Goal: Find specific page/section: Find specific page/section

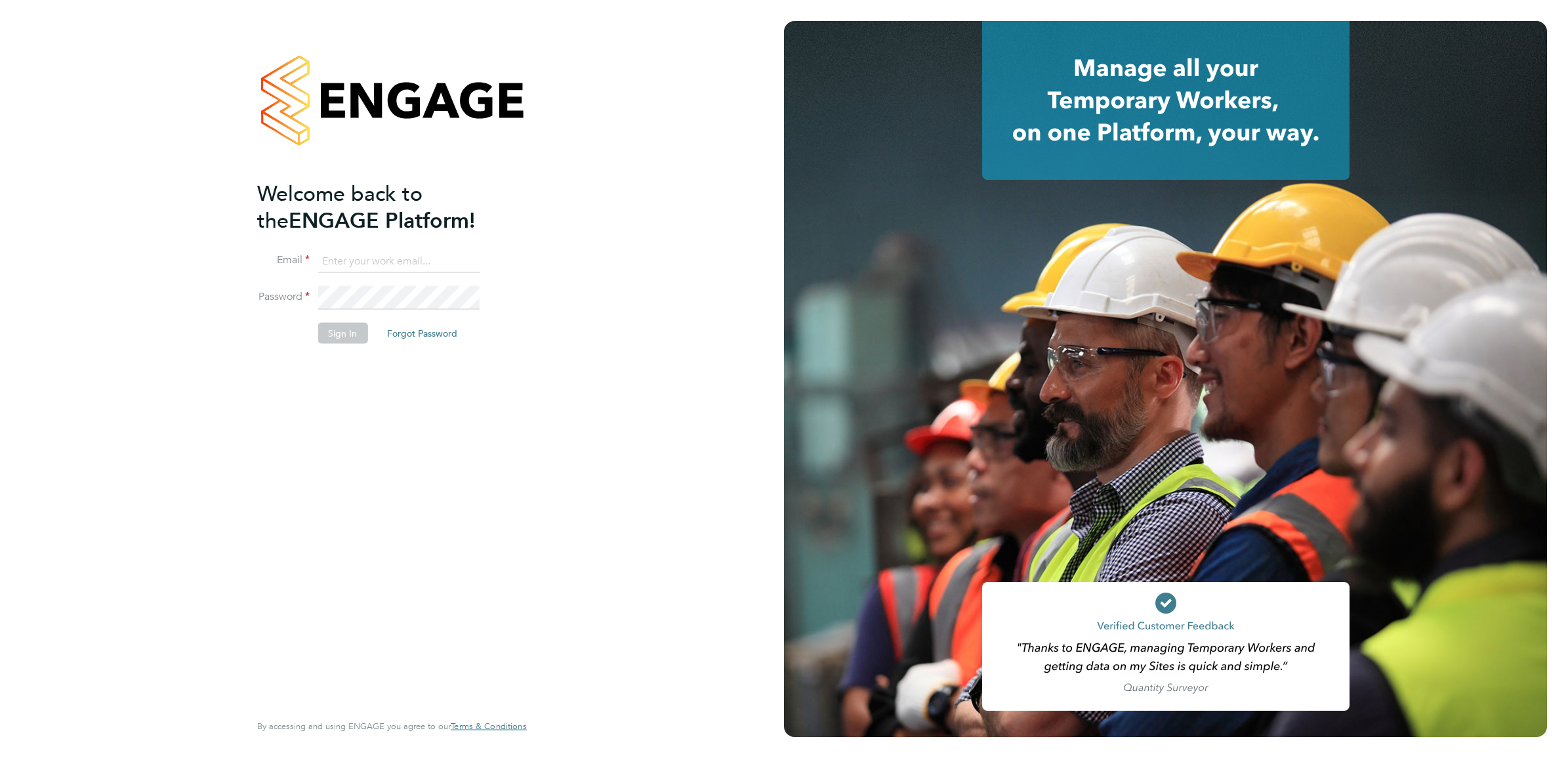
type input "[PERSON_NAME][EMAIL_ADDRESS][PERSON_NAME][DOMAIN_NAME]"
click at [338, 340] on button "Sign In" at bounding box center [342, 333] width 50 height 21
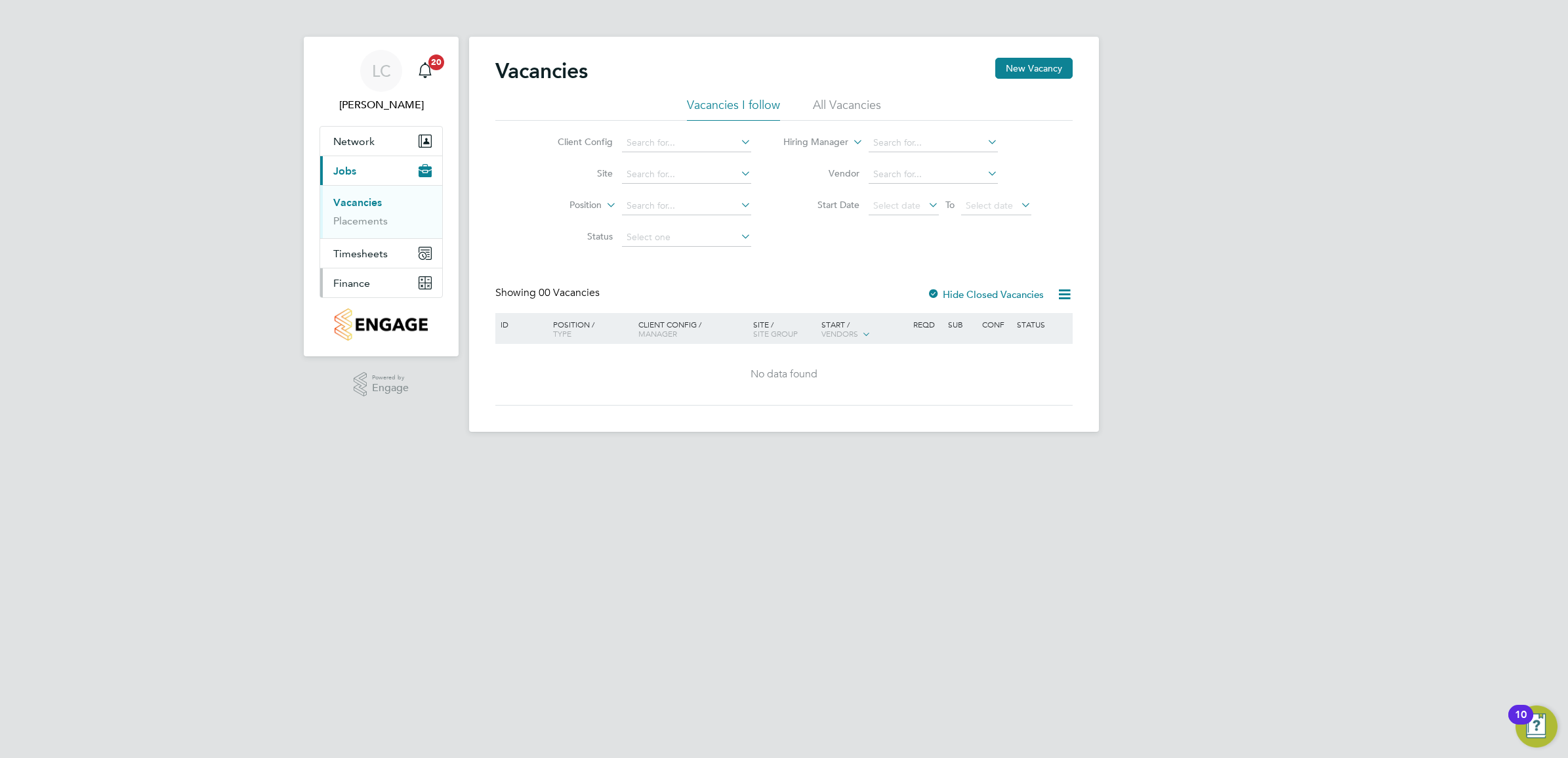
click at [378, 286] on button "Finance" at bounding box center [381, 282] width 122 height 29
click at [647, 171] on input at bounding box center [687, 174] width 129 height 19
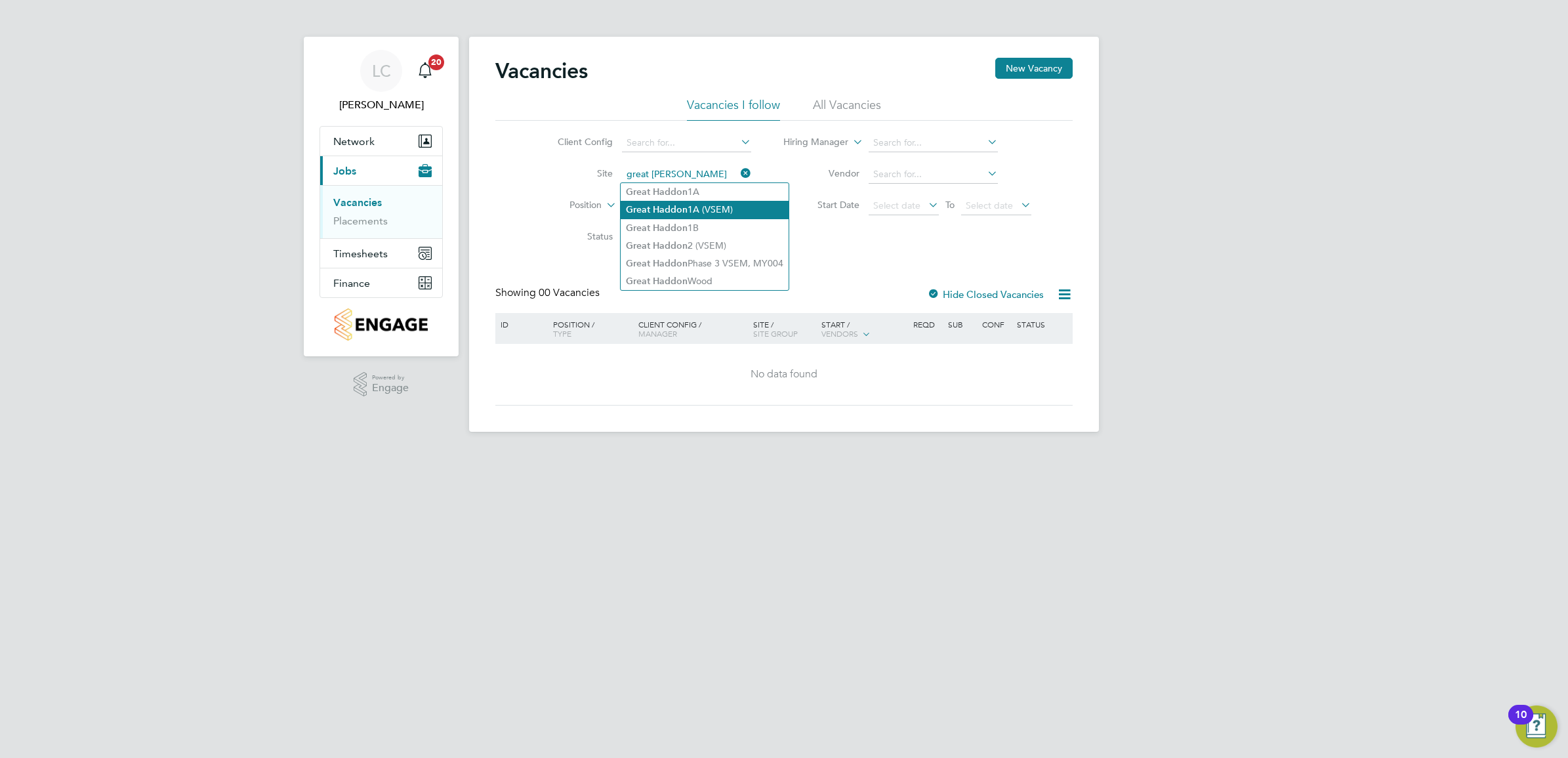
click at [708, 214] on li "Great Haddon 1A (VSEM)" at bounding box center [704, 209] width 168 height 18
type input "Great Haddon 1A (VSEM)"
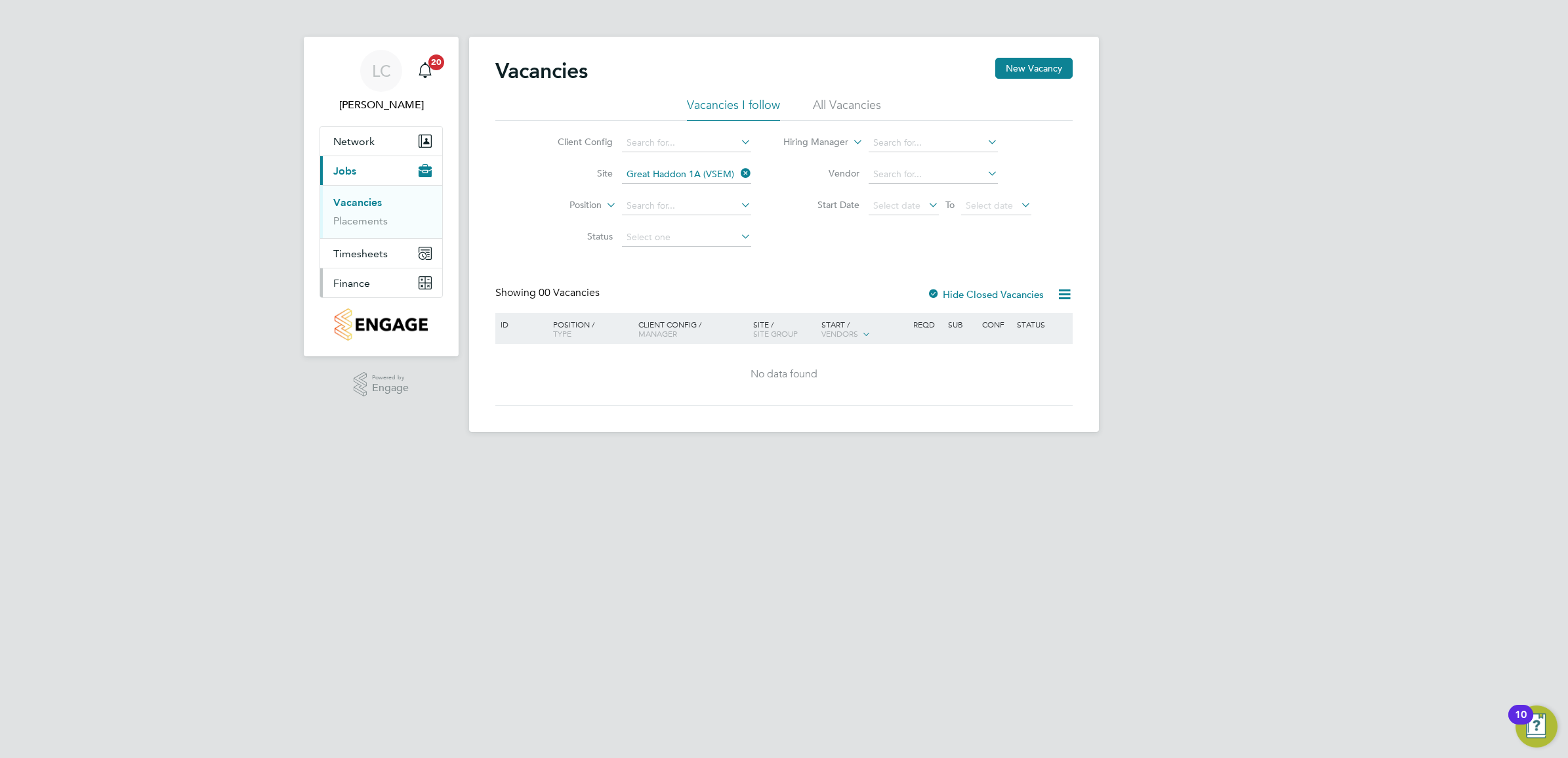
click at [358, 280] on span "Finance" at bounding box center [351, 282] width 37 height 12
click at [375, 286] on button "Finance" at bounding box center [381, 282] width 122 height 29
click at [388, 286] on button "Finance" at bounding box center [381, 282] width 122 height 29
click at [368, 264] on link "Invoices & Credit Notes" at bounding box center [375, 267] width 82 height 25
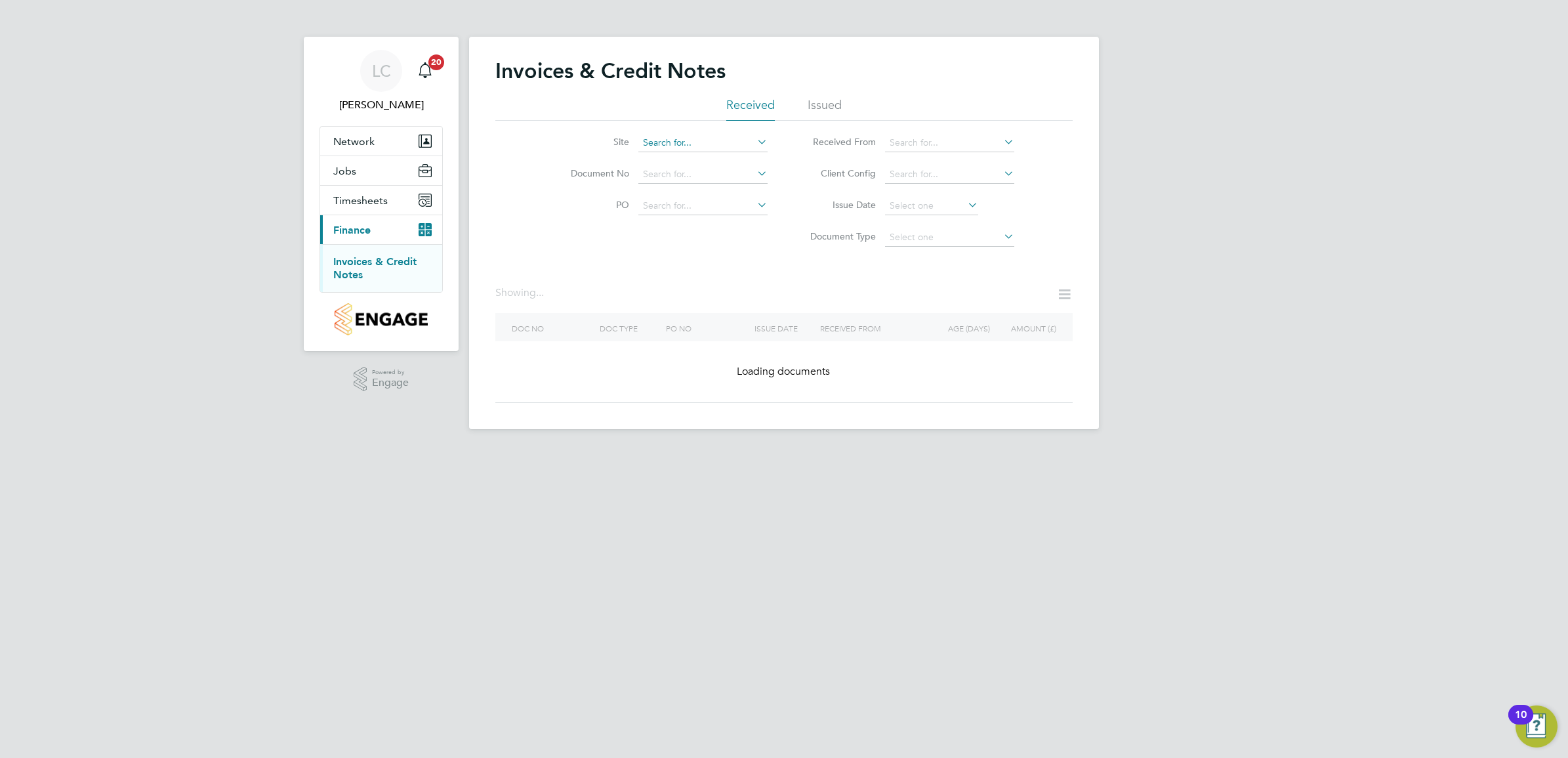
click at [678, 144] on input at bounding box center [703, 143] width 129 height 19
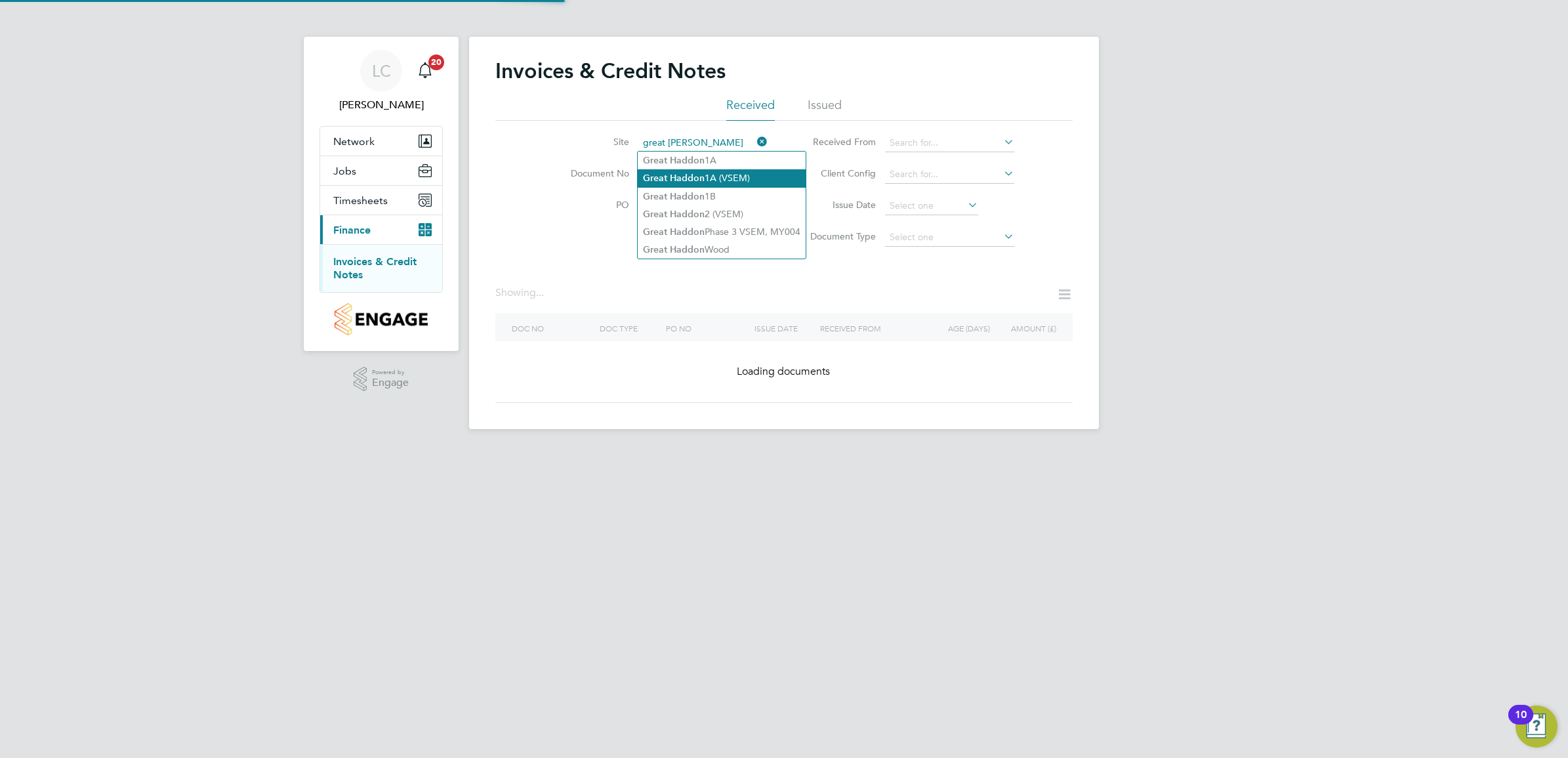
click at [736, 176] on li "Great Haddon 1A (VSEM)" at bounding box center [721, 178] width 168 height 18
type input "Great Haddon 1A (VSEM)"
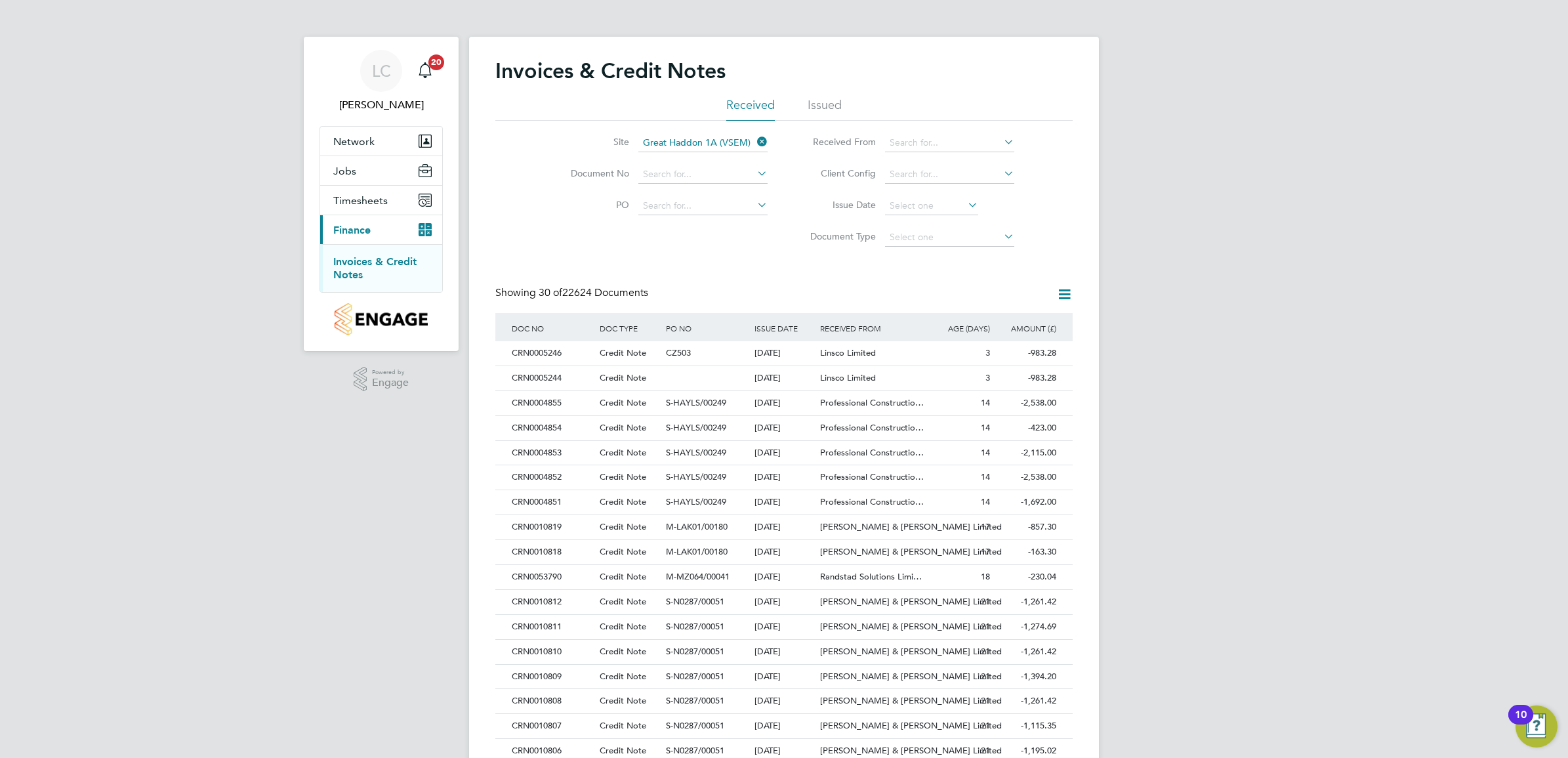
click at [386, 260] on link "Invoices & Credit Notes" at bounding box center [375, 267] width 83 height 25
click at [708, 141] on input at bounding box center [703, 143] width 129 height 19
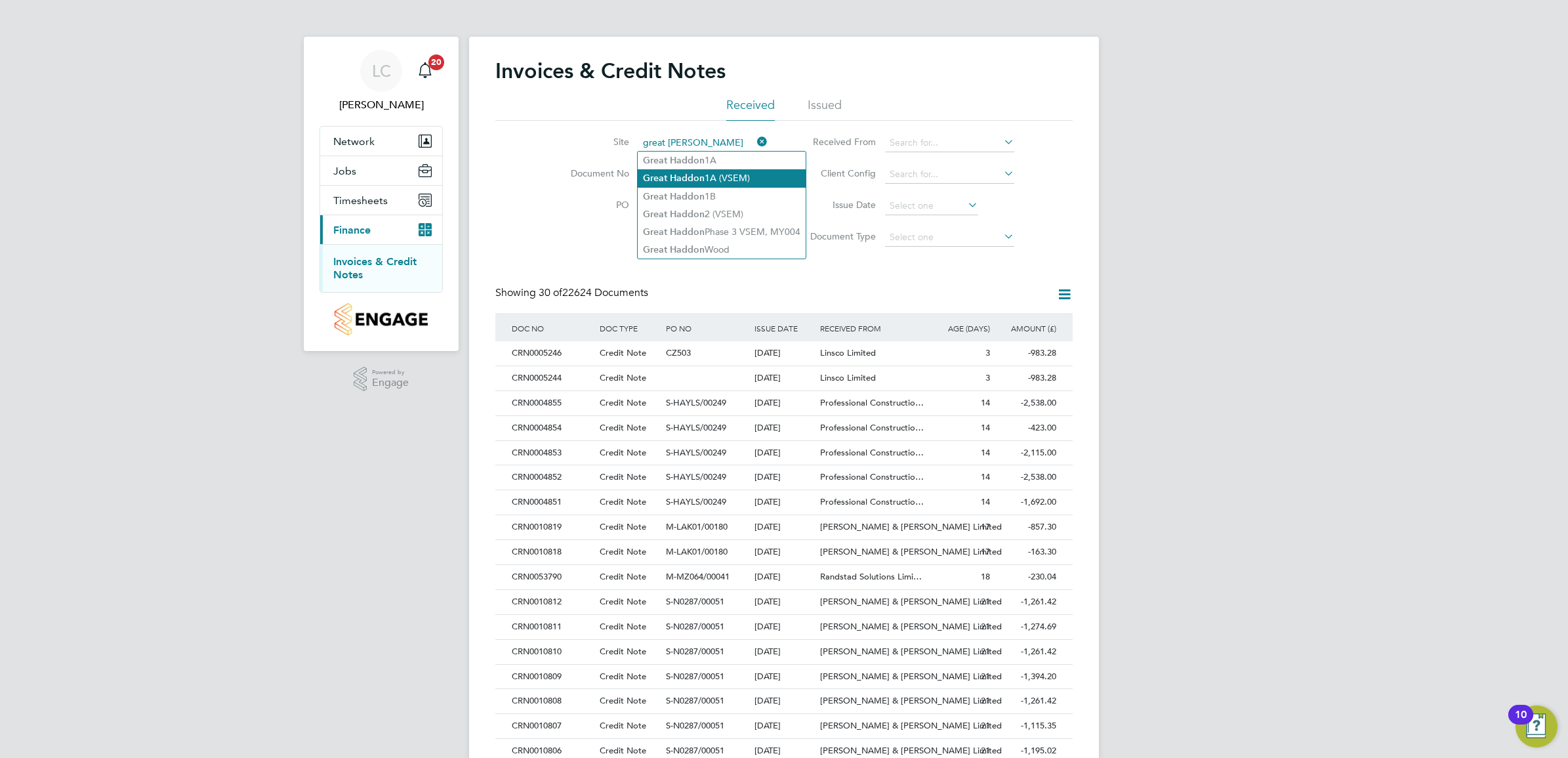
click at [742, 179] on li "Great Haddon 1A (VSEM)" at bounding box center [721, 178] width 168 height 18
type input "Great Haddon 1A (VSEM)"
